Goal: Check status

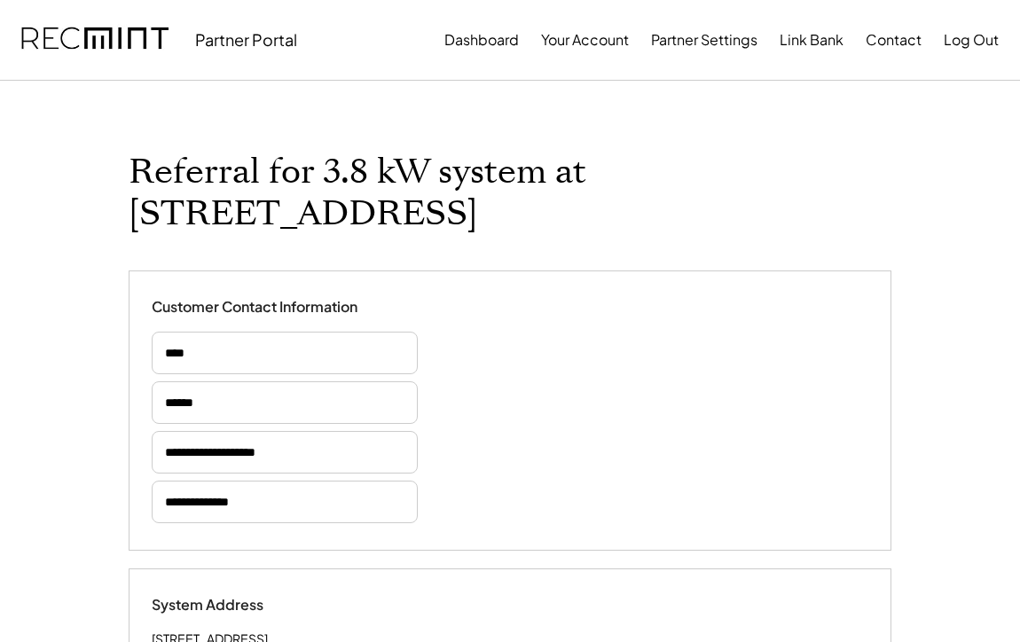
select select "**********"
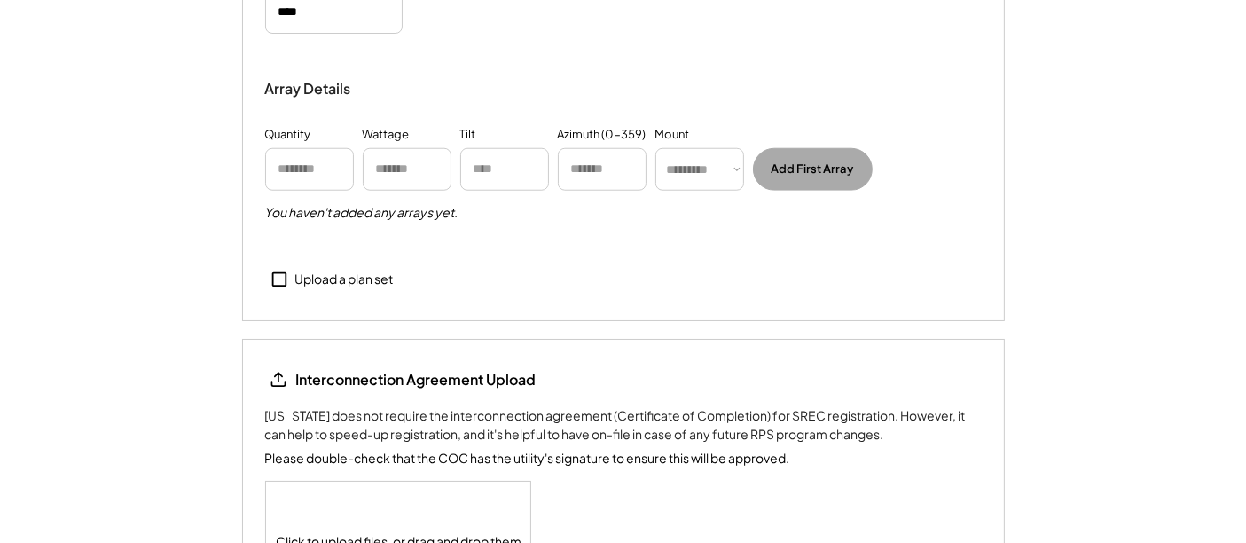
scroll to position [1722, 0]
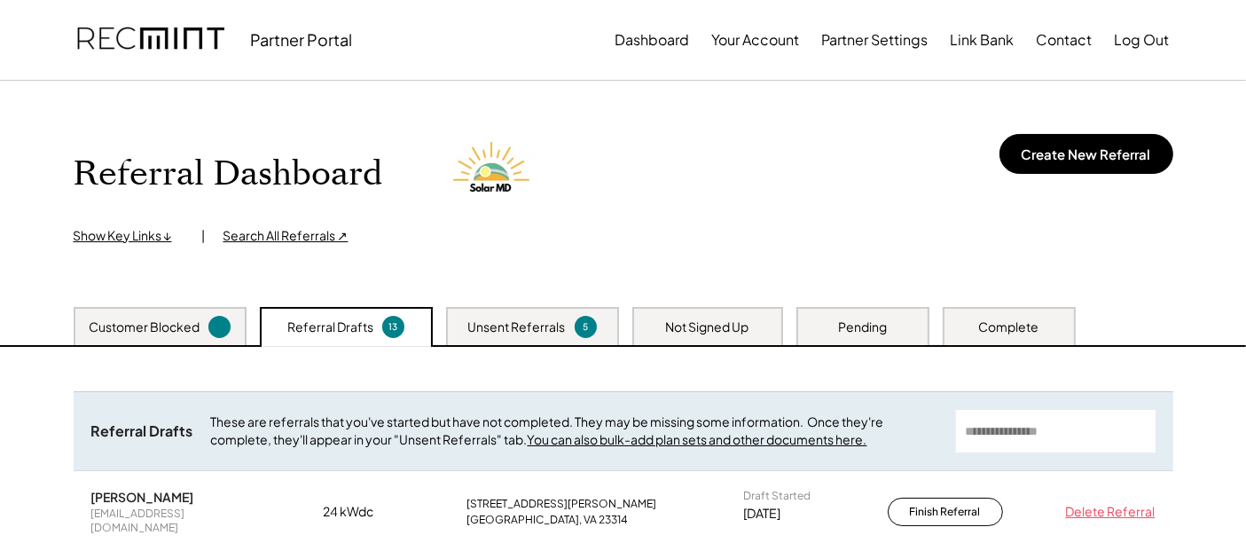
click at [732, 326] on div "Not Signed Up" at bounding box center [707, 327] width 83 height 18
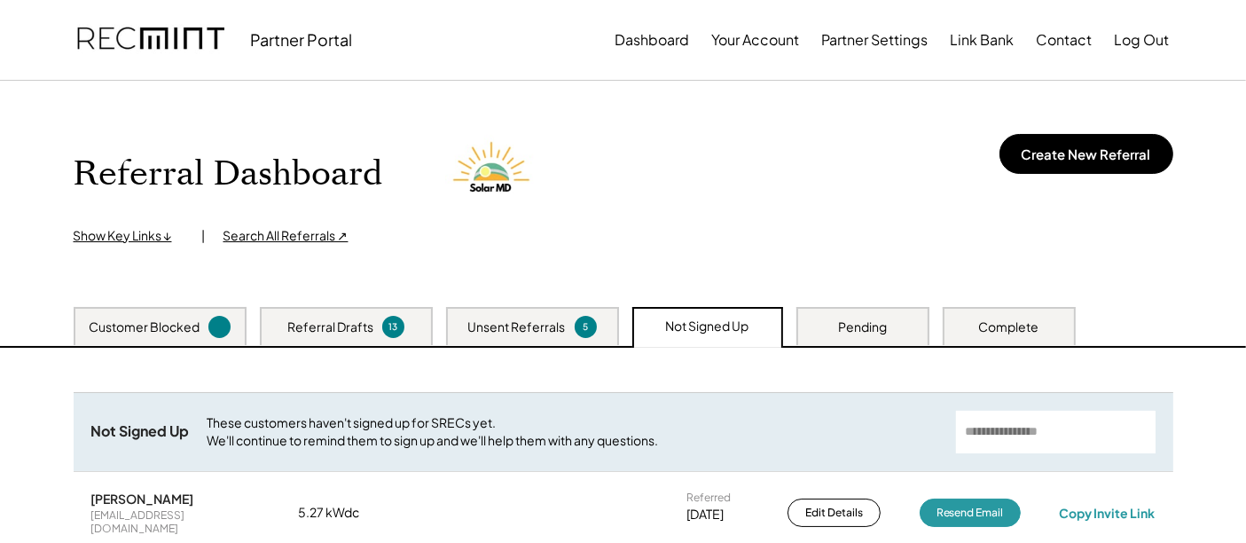
scroll to position [197, 0]
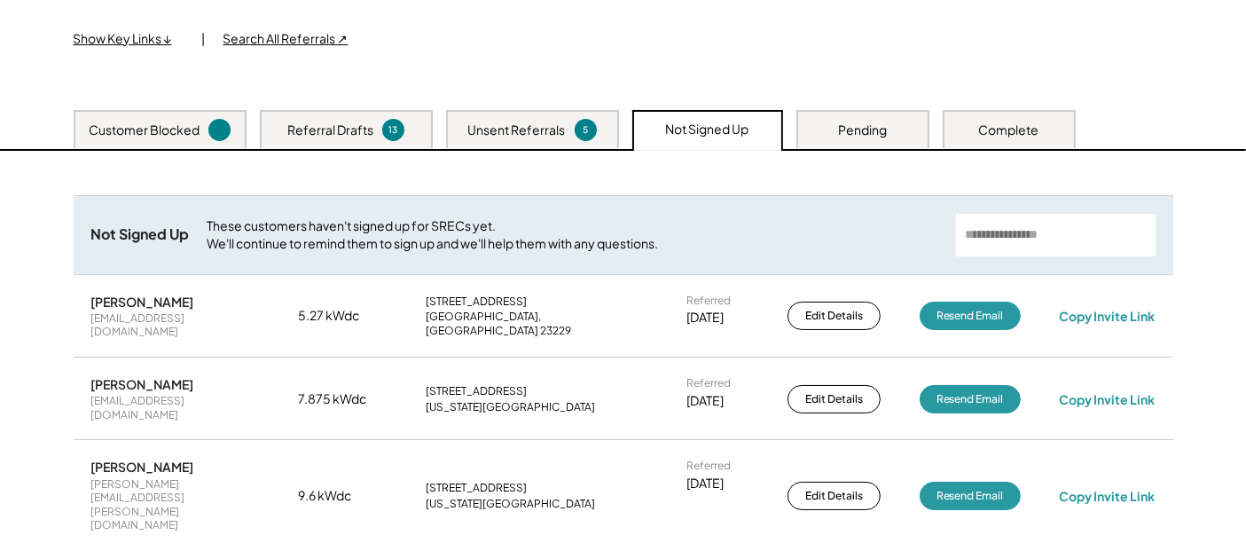
click at [855, 128] on div "Pending" at bounding box center [862, 130] width 49 height 18
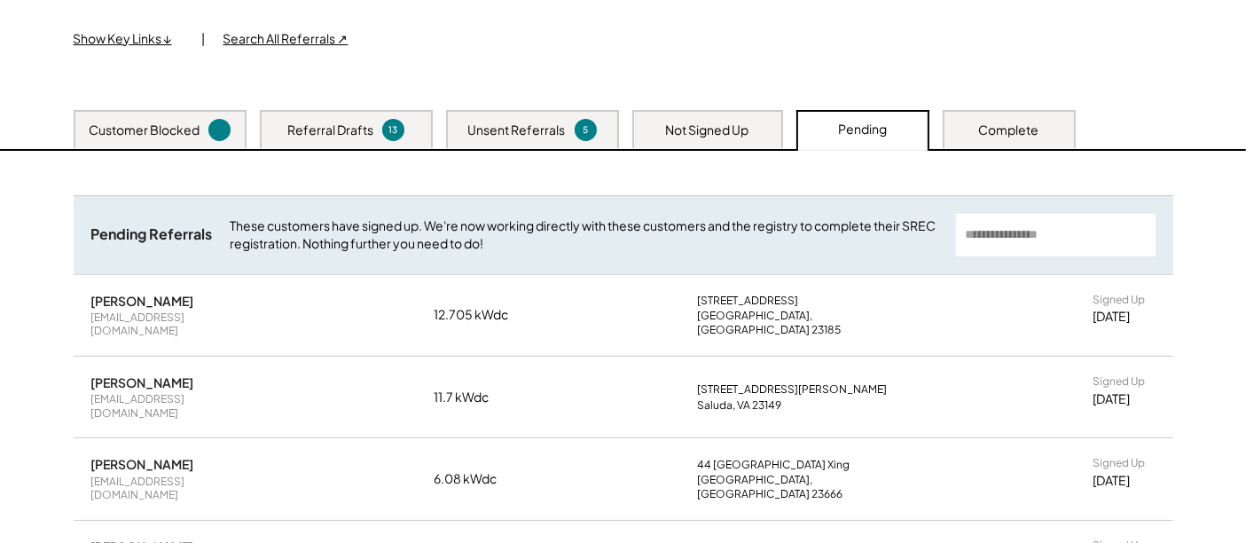
click at [733, 129] on div "Not Signed Up" at bounding box center [707, 130] width 83 height 18
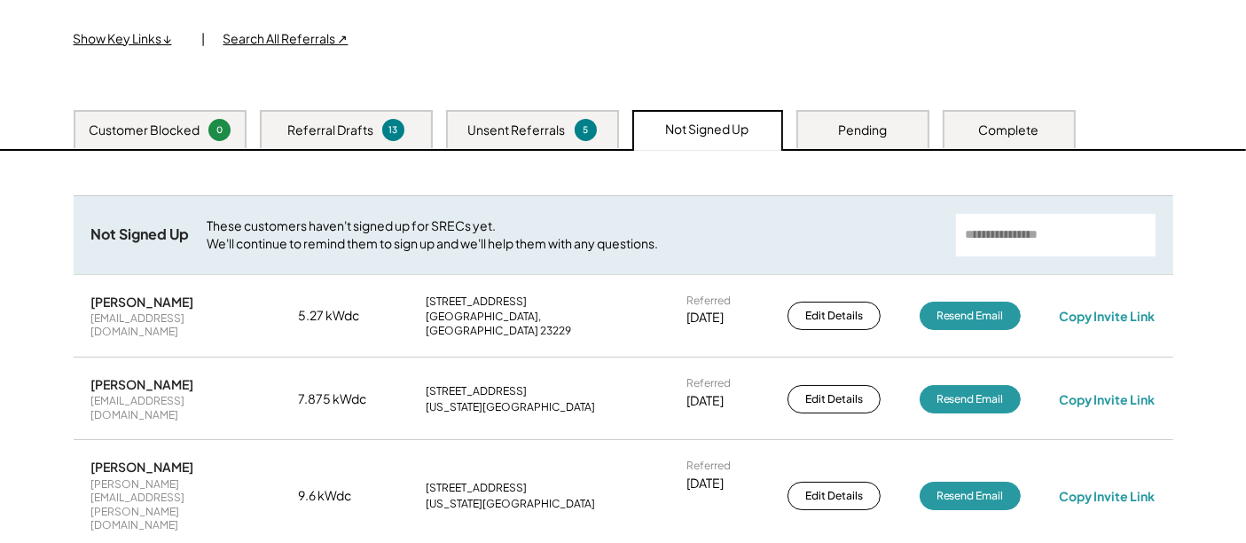
click at [826, 128] on div "Pending" at bounding box center [862, 129] width 133 height 38
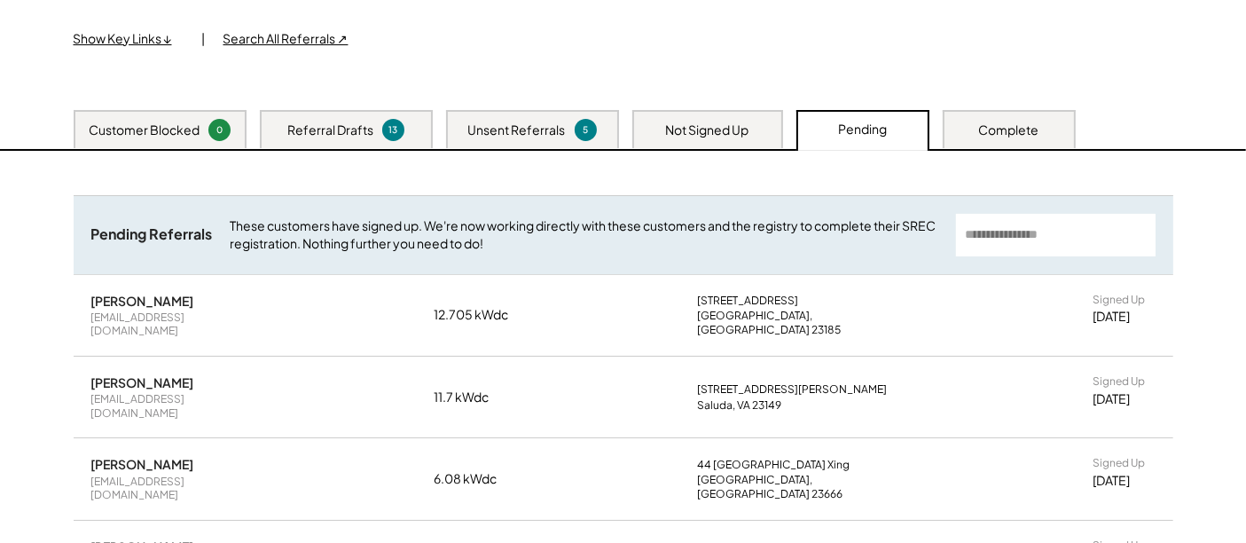
click at [1011, 134] on div "Complete" at bounding box center [1009, 130] width 60 height 18
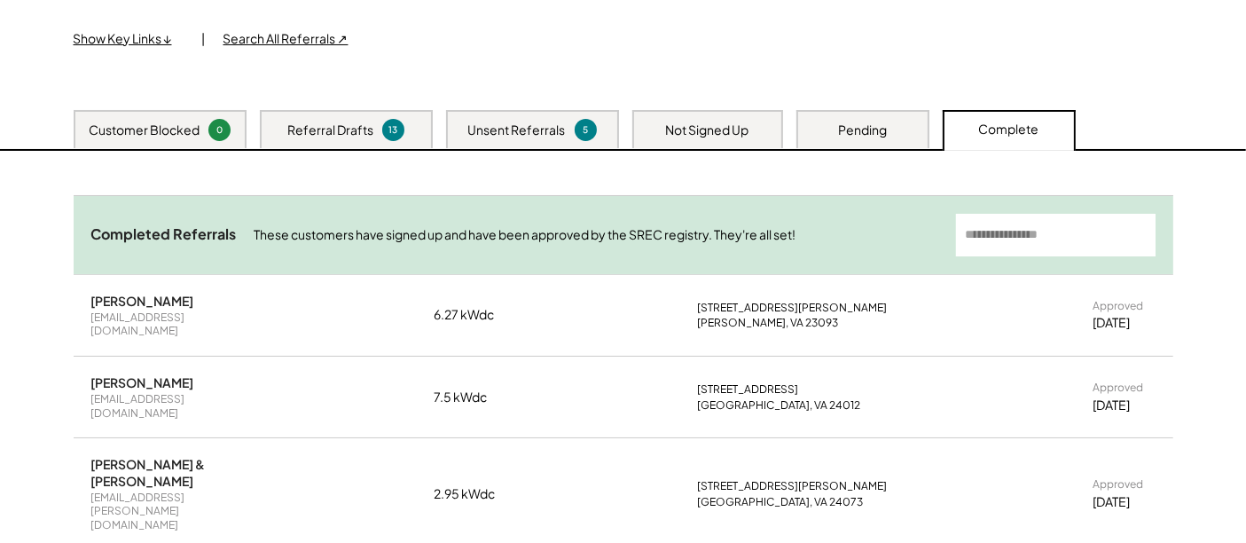
scroll to position [295, 0]
